Goal: Transaction & Acquisition: Purchase product/service

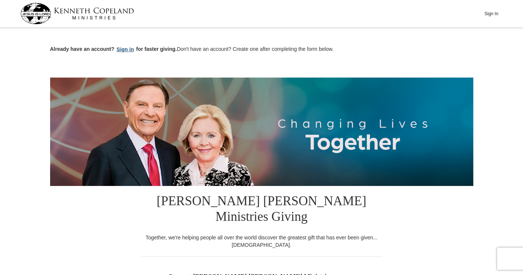
click at [125, 50] on button "Sign in" at bounding box center [125, 49] width 22 height 9
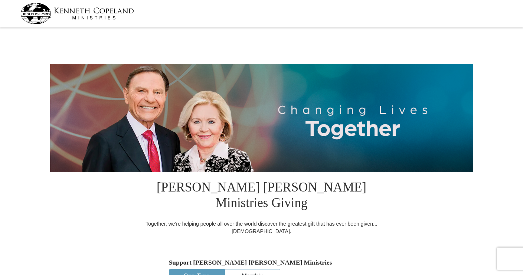
select select "MN"
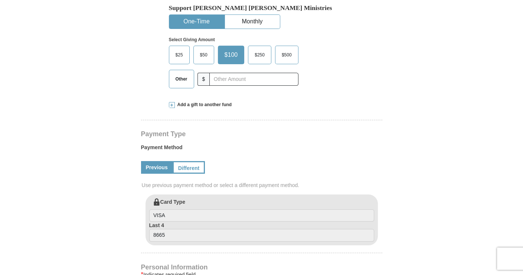
scroll to position [275, 0]
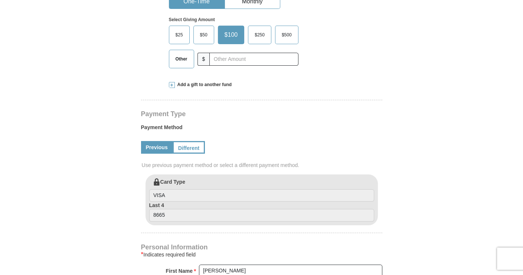
click at [175, 29] on span "$25" at bounding box center [179, 34] width 15 height 11
click at [0, 0] on input "$25" at bounding box center [0, 0] width 0 height 0
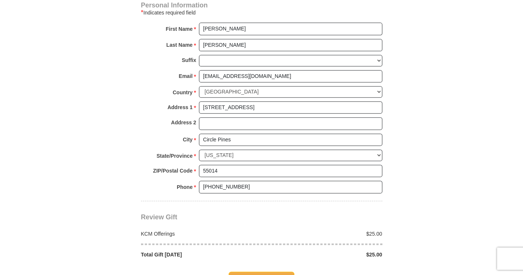
scroll to position [504, 0]
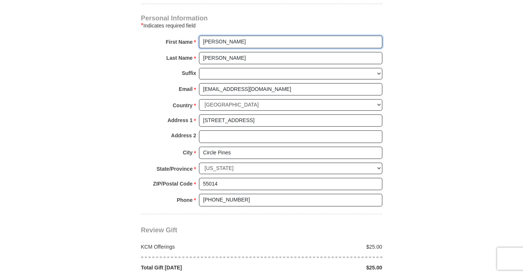
click at [220, 36] on input "[PERSON_NAME]" at bounding box center [290, 42] width 183 height 13
type input "[PERSON_NAME]"
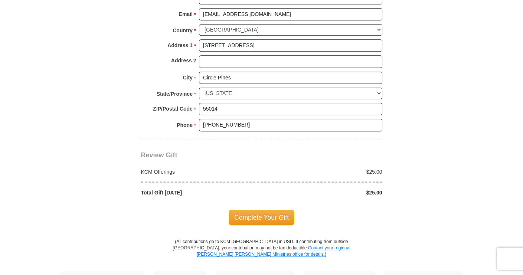
scroll to position [596, 0]
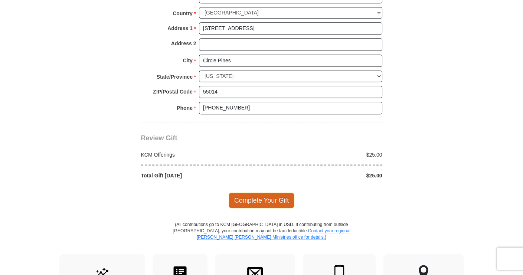
click at [255, 193] on span "Complete Your Gift" at bounding box center [262, 201] width 66 height 16
